Goal: Share content

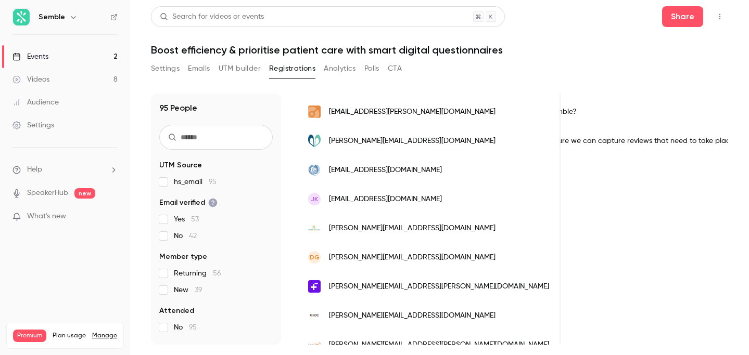
scroll to position [0, 954]
click at [534, 138] on div "New to the role and Semble. Does the system have a recall generator to ensure w…" at bounding box center [606, 140] width 620 height 29
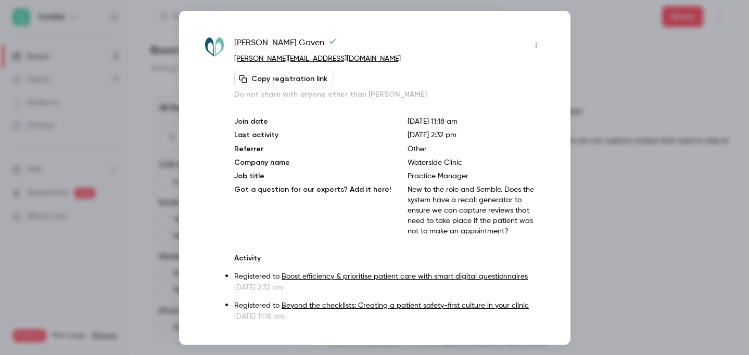
click at [250, 43] on span "[PERSON_NAME]" at bounding box center [285, 44] width 102 height 17
copy div "[PERSON_NAME]"
click at [453, 193] on p "New to the role and Semble. Does the system have a recall generator to ensure w…" at bounding box center [475, 210] width 136 height 52
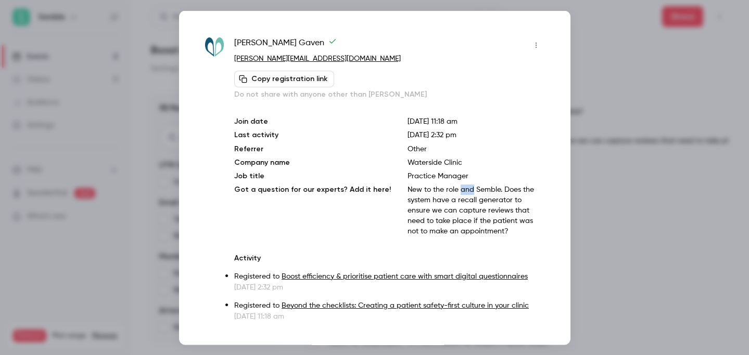
click at [453, 193] on p "New to the role and Semble. Does the system have a recall generator to ensure w…" at bounding box center [475, 210] width 136 height 52
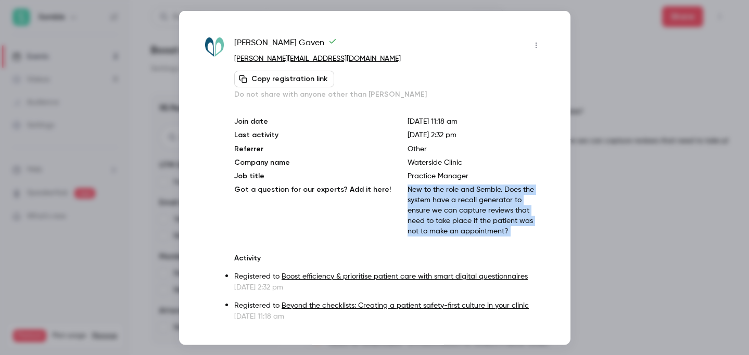
click at [453, 193] on p "New to the role and Semble. Does the system have a recall generator to ensure w…" at bounding box center [475, 210] width 136 height 52
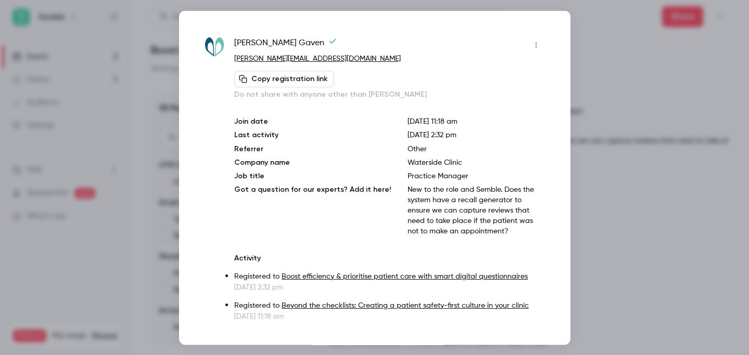
click at [602, 167] on div at bounding box center [374, 177] width 749 height 355
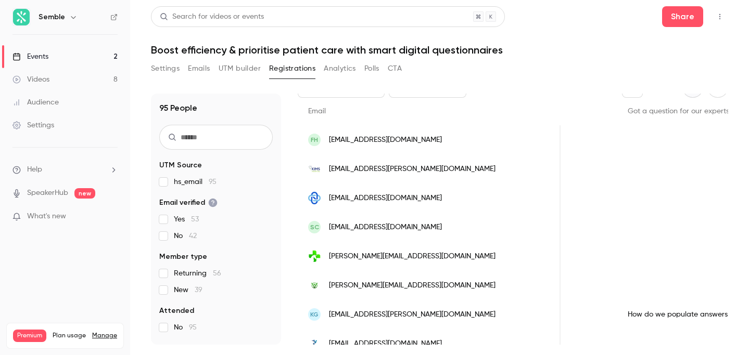
scroll to position [157, 0]
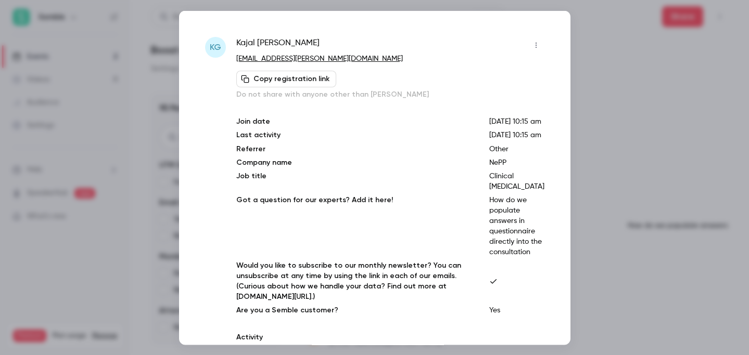
click at [254, 41] on span "[PERSON_NAME]" at bounding box center [277, 44] width 83 height 17
copy div "[PERSON_NAME]"
click at [602, 74] on div at bounding box center [374, 177] width 749 height 355
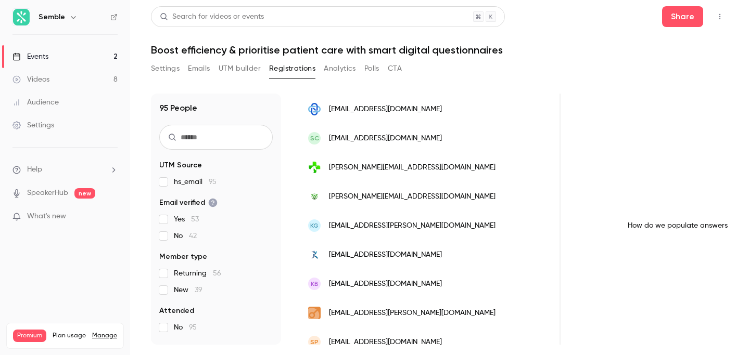
click at [722, 17] on icon "button" at bounding box center [719, 16] width 8 height 7
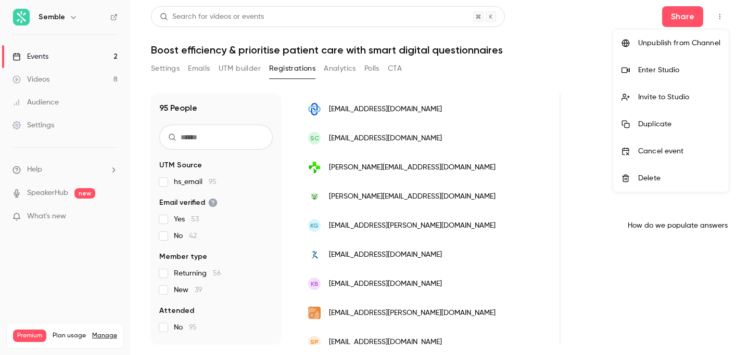
click at [686, 15] on div at bounding box center [374, 177] width 749 height 355
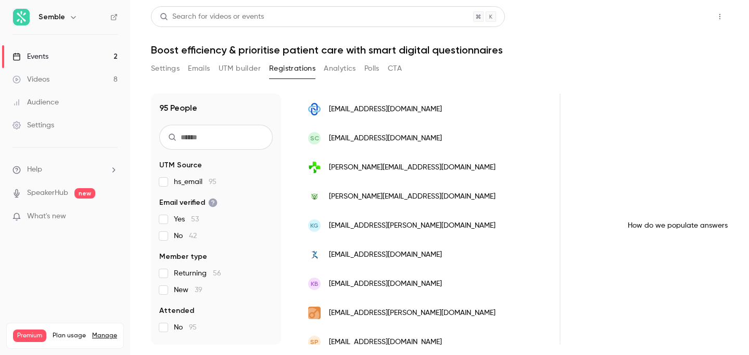
click at [679, 18] on button "Share" at bounding box center [682, 16] width 41 height 21
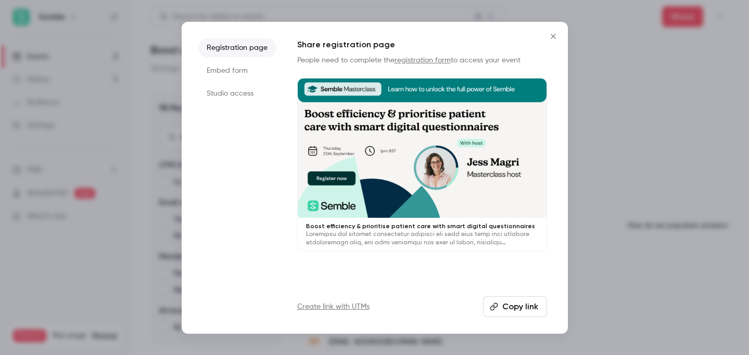
click at [508, 310] on button "Copy link" at bounding box center [515, 307] width 64 height 21
click at [509, 310] on button "Copy link" at bounding box center [515, 307] width 64 height 21
click at [588, 151] on div at bounding box center [374, 177] width 749 height 355
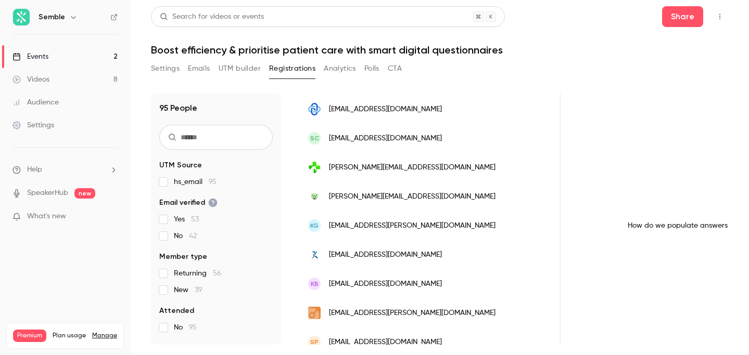
click at [162, 69] on button "Settings" at bounding box center [165, 68] width 29 height 17
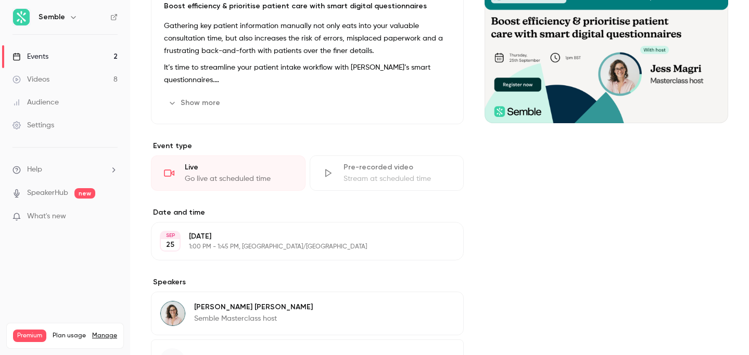
scroll to position [173, 0]
